Goal: Transaction & Acquisition: Purchase product/service

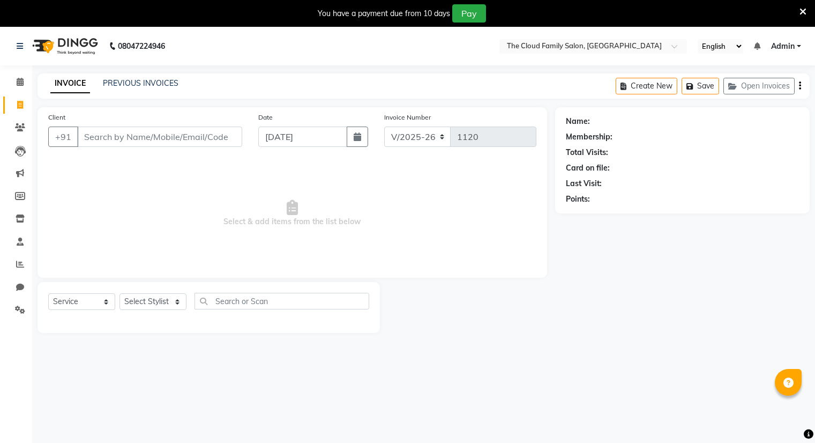
select select "8444"
select select "service"
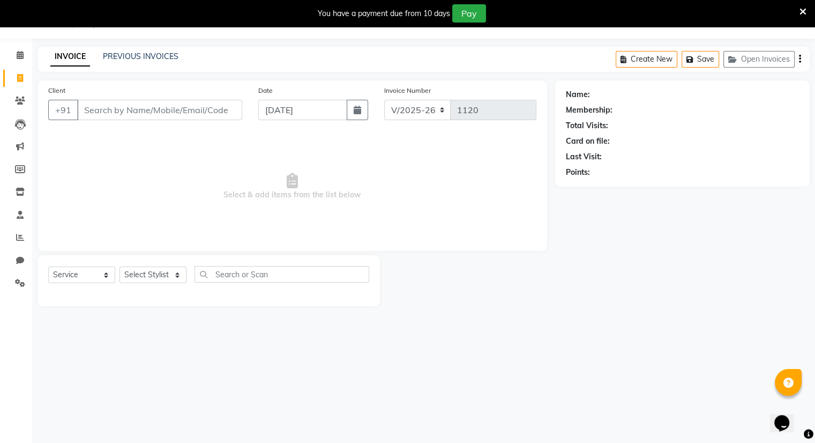
click at [152, 110] on input "Client" at bounding box center [159, 110] width 165 height 20
type input "9082969528"
click at [218, 108] on span "Add Client" at bounding box center [214, 109] width 42 height 11
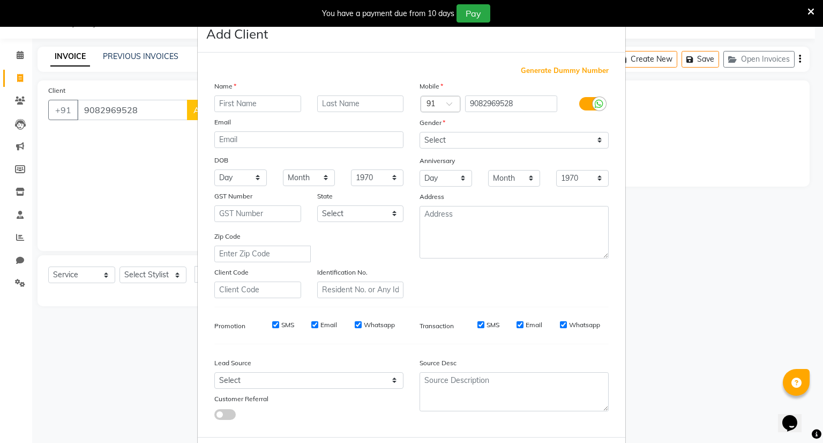
click at [248, 102] on input "text" at bounding box center [257, 103] width 87 height 17
type input "ajay"
click at [350, 98] on input "text" at bounding box center [360, 103] width 87 height 17
type input "shing"
click at [442, 135] on select "Select [DEMOGRAPHIC_DATA] [DEMOGRAPHIC_DATA] Other Prefer Not To Say" at bounding box center [514, 140] width 189 height 17
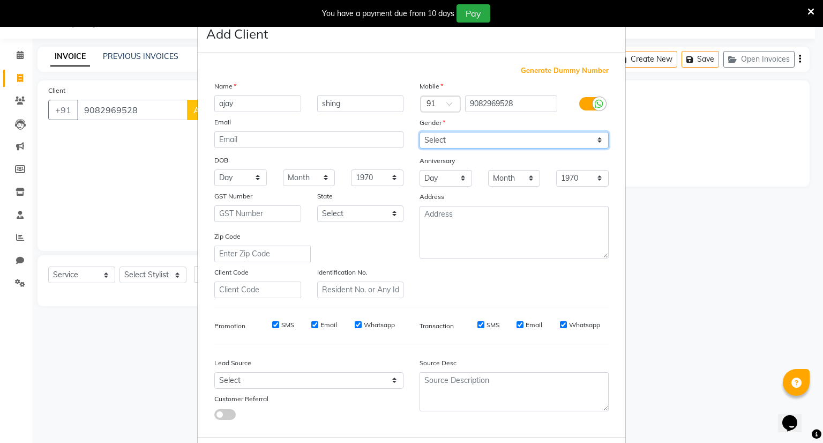
select select "[DEMOGRAPHIC_DATA]"
click at [420, 132] on select "Select [DEMOGRAPHIC_DATA] [DEMOGRAPHIC_DATA] Other Prefer Not To Say" at bounding box center [514, 140] width 189 height 17
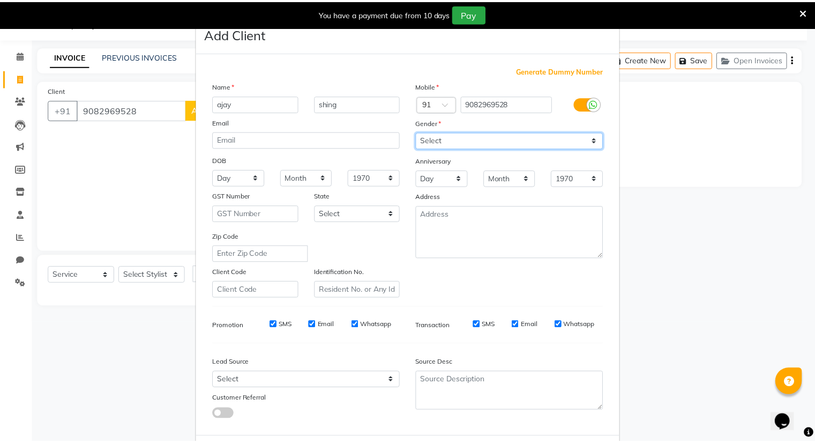
scroll to position [57, 0]
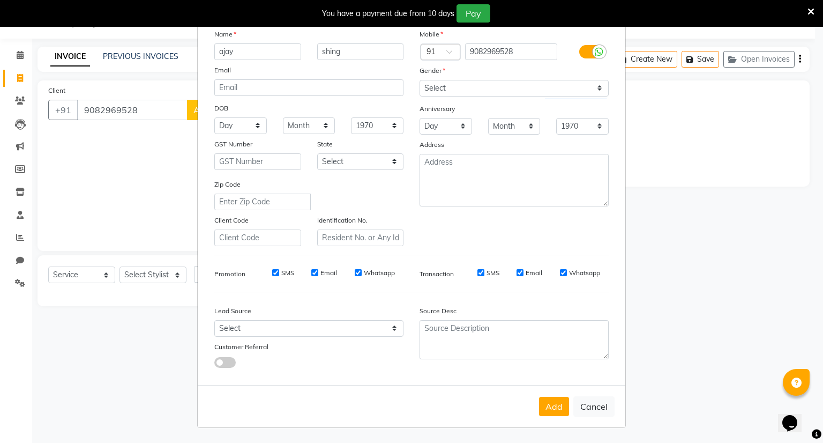
click at [553, 416] on div "Add Cancel" at bounding box center [412, 406] width 428 height 42
click at [548, 404] on button "Add" at bounding box center [554, 406] width 30 height 19
select select
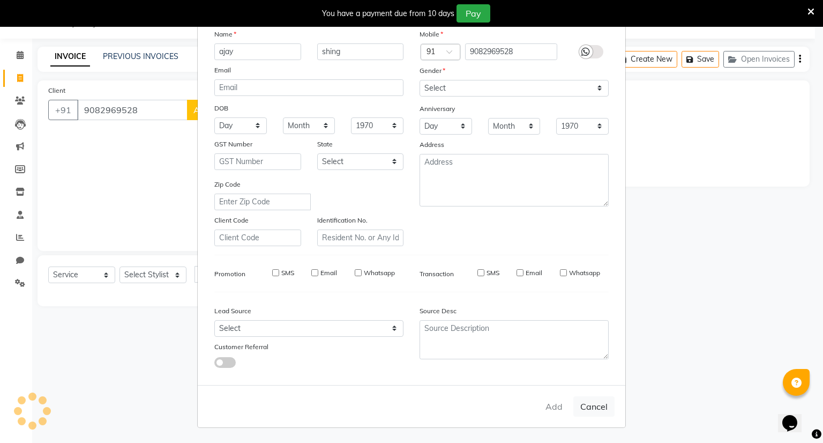
select select
checkbox input "false"
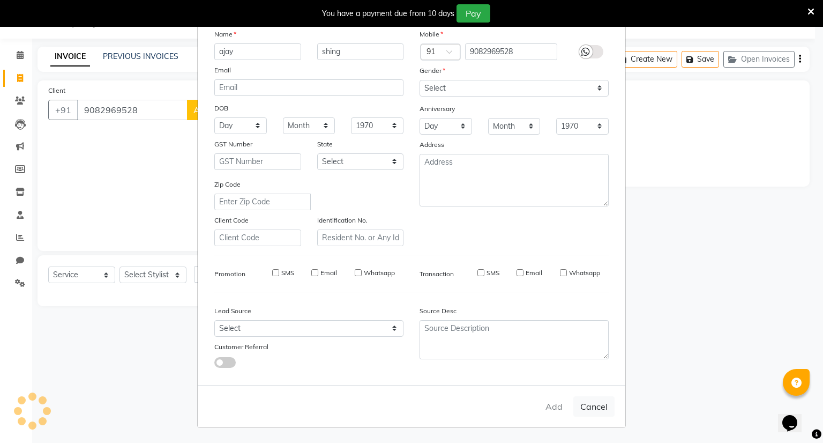
checkbox input "false"
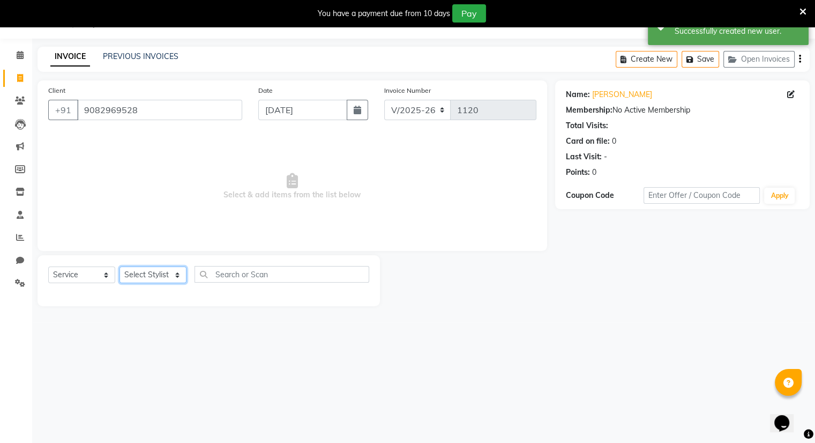
drag, startPoint x: 148, startPoint y: 278, endPoint x: 156, endPoint y: 363, distance: 85.1
click at [156, 363] on div "08047224946 Select Location × The Cloud Family Salon, Ghansoli English ENGLISH …" at bounding box center [407, 221] width 815 height 443
select select "86894"
click at [120, 267] on select "Select Stylist Amrapali Bhumi OM [PERSON_NAME] [PERSON_NAME]" at bounding box center [153, 274] width 67 height 17
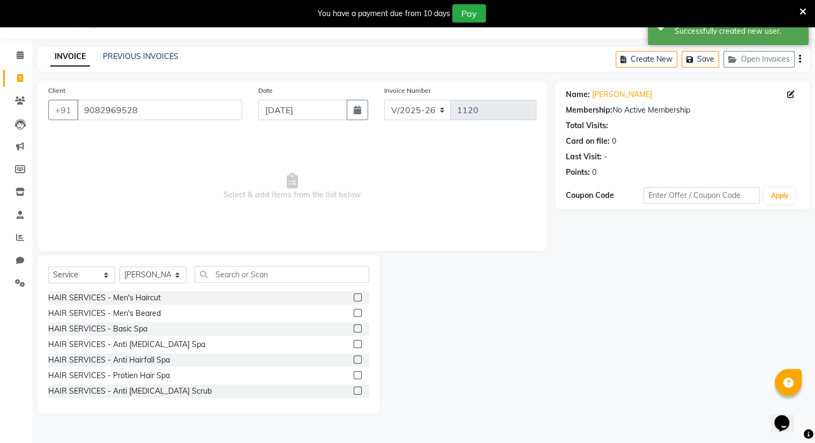
click at [354, 311] on label at bounding box center [358, 313] width 8 height 8
click at [354, 311] on input "checkbox" at bounding box center [357, 313] width 7 height 7
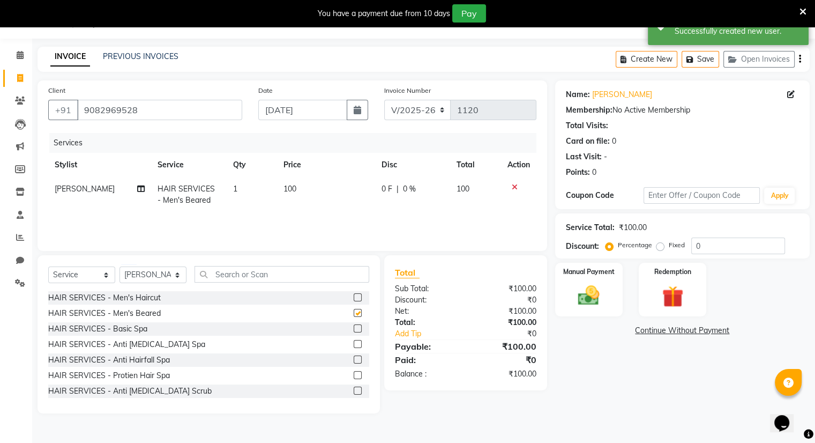
checkbox input "false"
click at [571, 286] on img at bounding box center [589, 296] width 36 height 26
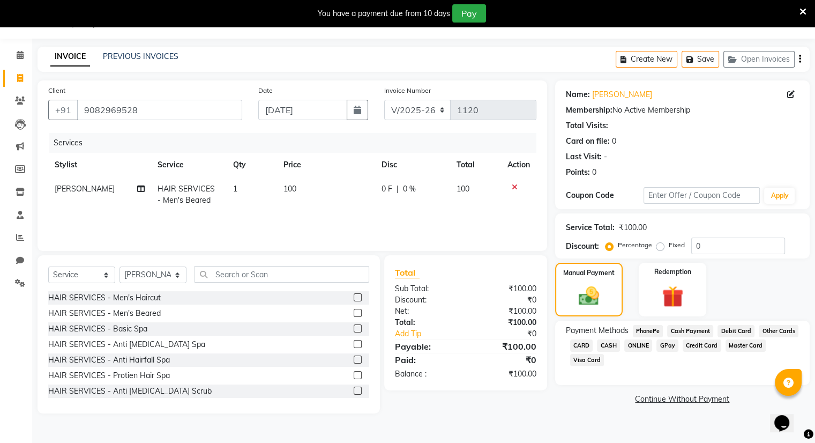
click at [630, 352] on span "ONLINE" at bounding box center [638, 345] width 28 height 12
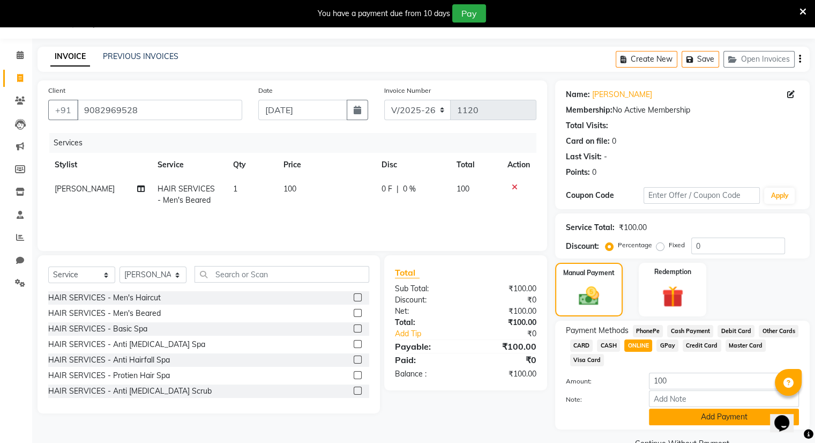
click at [701, 412] on button "Add Payment" at bounding box center [724, 416] width 150 height 17
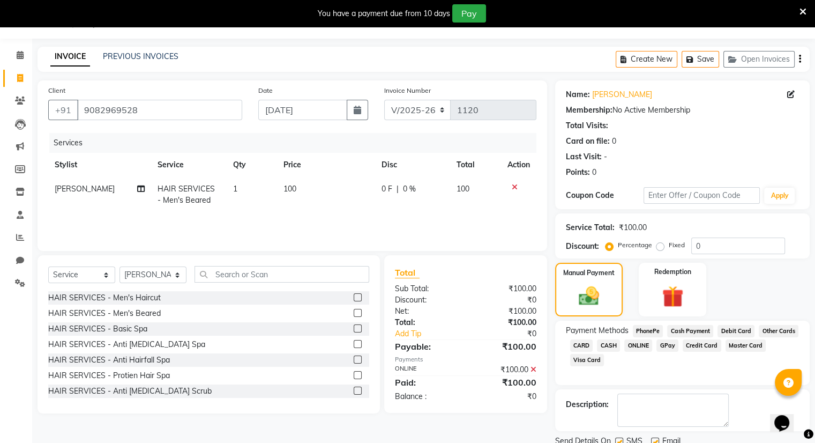
scroll to position [66, 0]
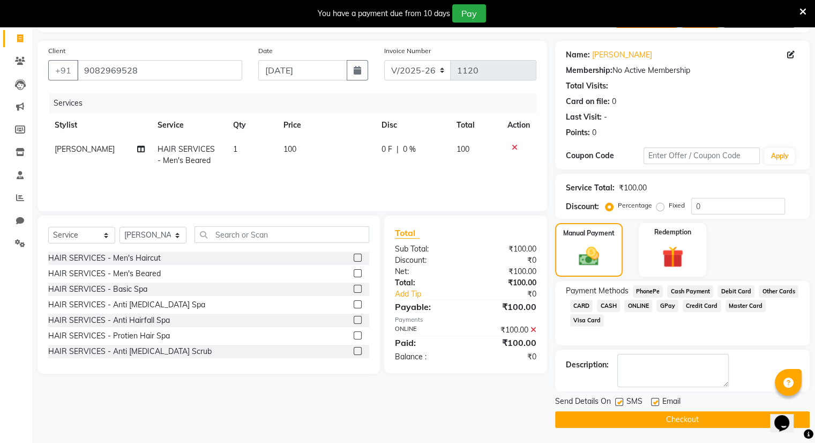
click at [701, 412] on button "Checkout" at bounding box center [682, 419] width 255 height 17
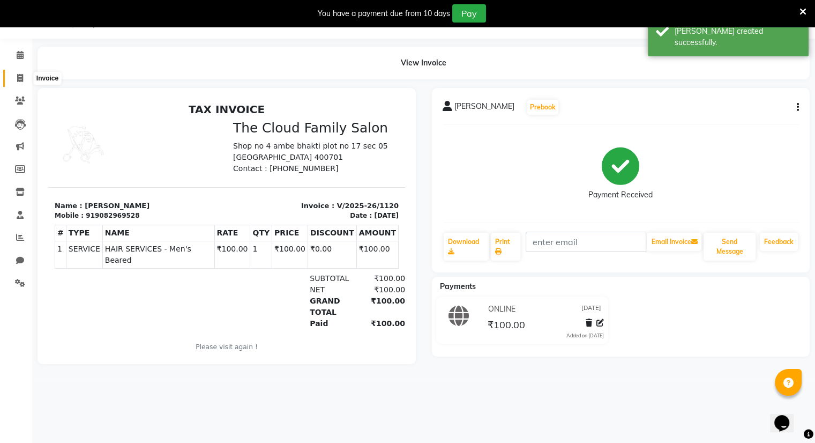
click at [20, 75] on icon at bounding box center [20, 78] width 6 height 8
select select "service"
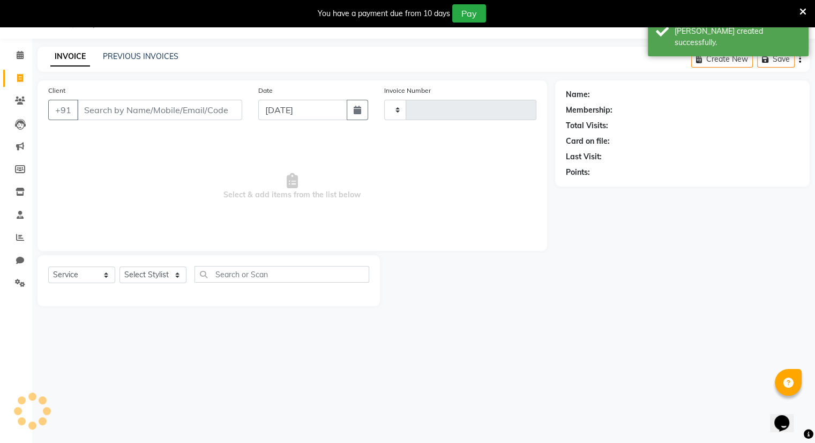
type input "1121"
select select "8444"
click at [128, 55] on link "PREVIOUS INVOICES" at bounding box center [141, 56] width 76 height 10
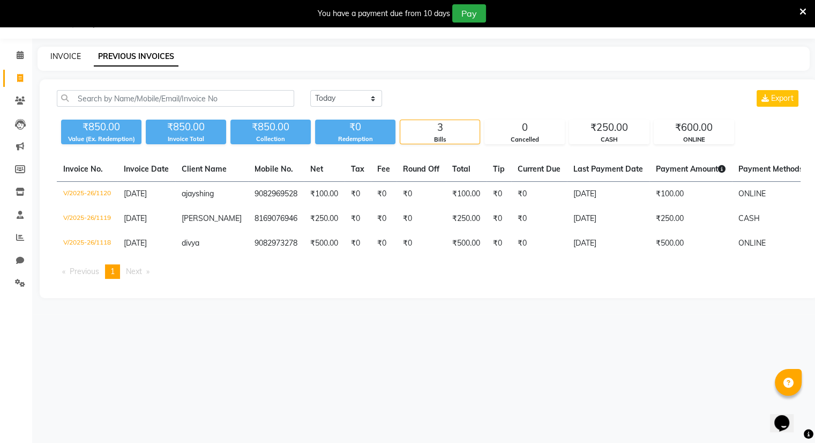
click at [64, 58] on link "INVOICE" at bounding box center [65, 56] width 31 height 10
select select "8444"
select select "service"
